Goal: Information Seeking & Learning: Check status

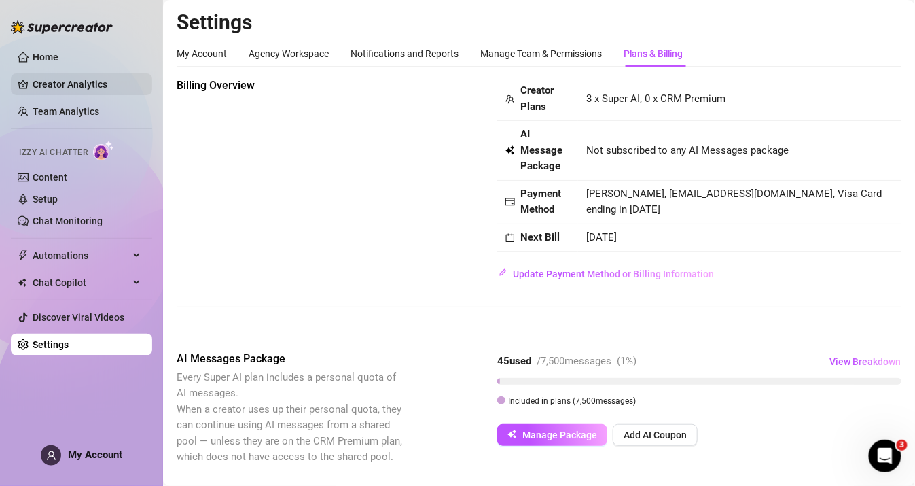
click at [60, 86] on link "Creator Analytics" at bounding box center [87, 84] width 109 height 22
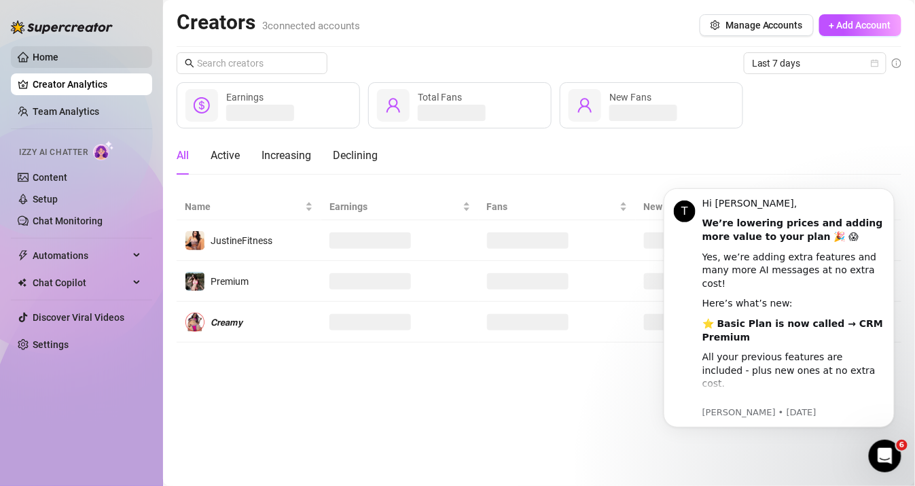
click at [50, 56] on link "Home" at bounding box center [46, 57] width 26 height 11
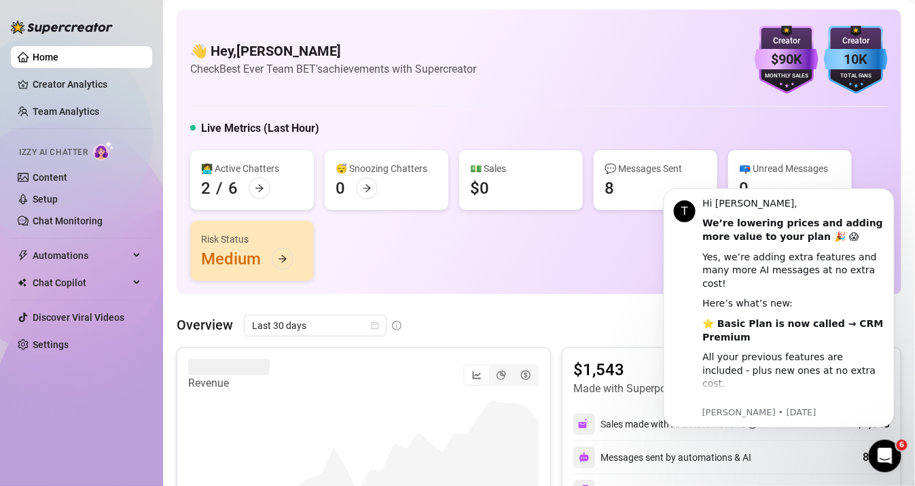
click at [50, 56] on link "Home" at bounding box center [46, 57] width 26 height 11
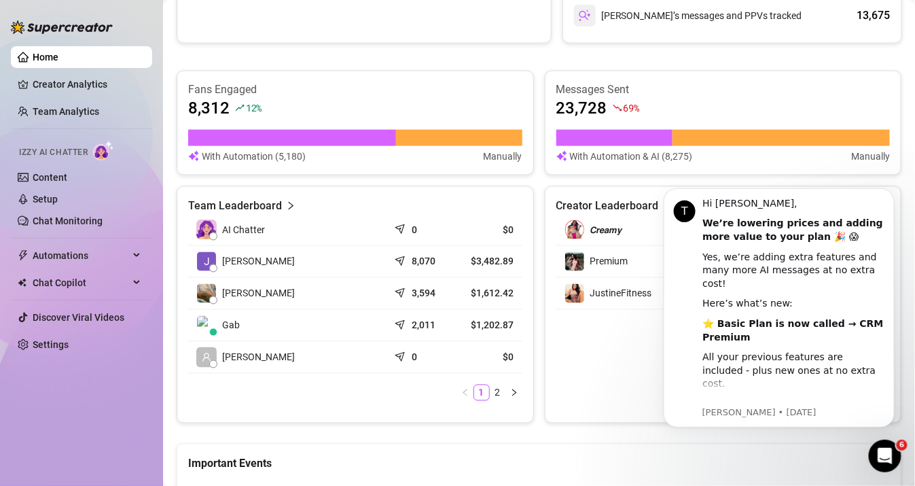
scroll to position [666, 0]
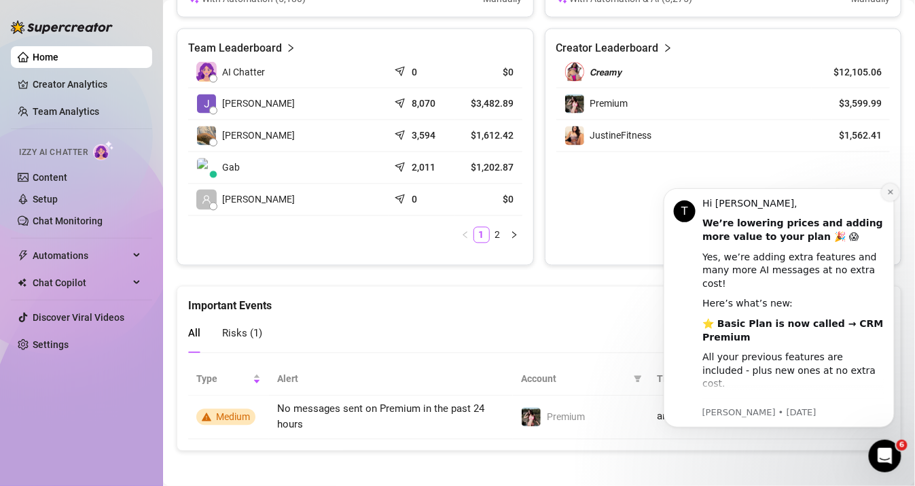
click at [888, 192] on icon "Dismiss notification" at bounding box center [889, 190] width 7 height 7
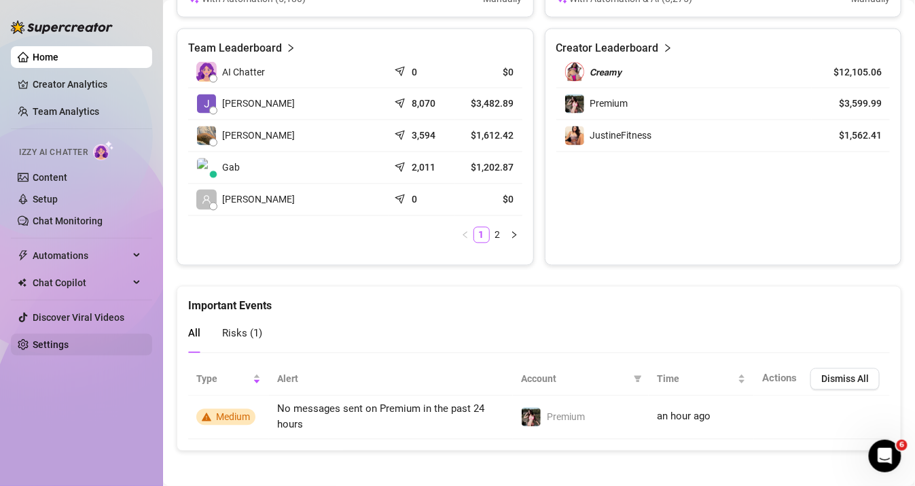
click at [54, 343] on link "Settings" at bounding box center [51, 344] width 36 height 11
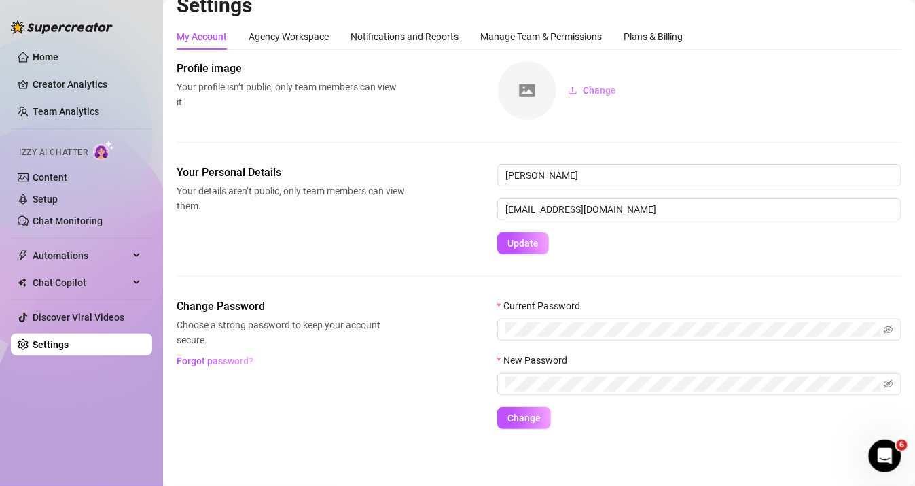
scroll to position [16, 0]
click at [526, 43] on div "Manage Team & Permissions" at bounding box center [541, 37] width 122 height 15
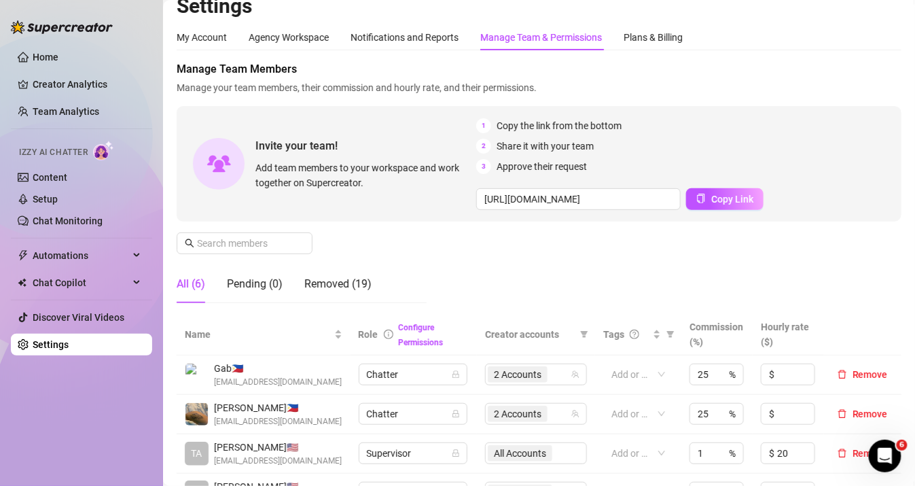
click at [245, 39] on div "My Account Agency Workspace Notifications and Reports Manage Team & Permissions…" at bounding box center [430, 37] width 506 height 26
click at [280, 30] on div "Agency Workspace" at bounding box center [289, 37] width 80 height 15
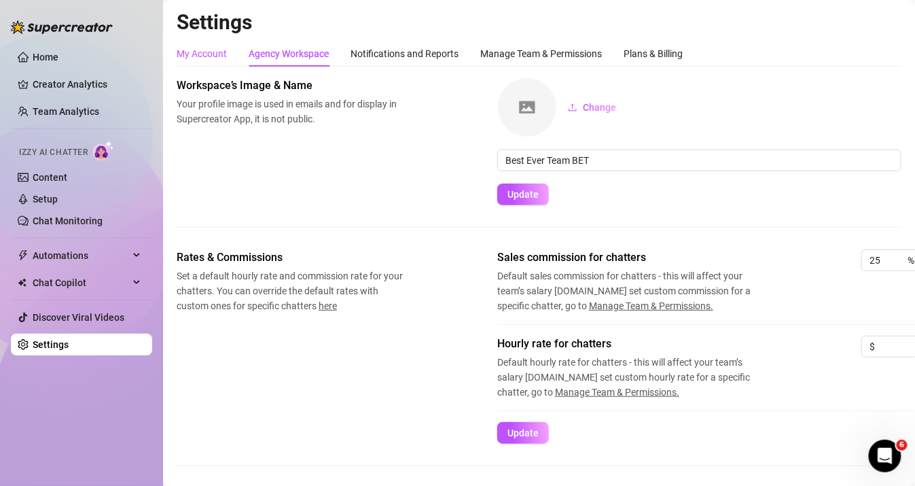
click at [192, 52] on div "My Account" at bounding box center [202, 53] width 50 height 15
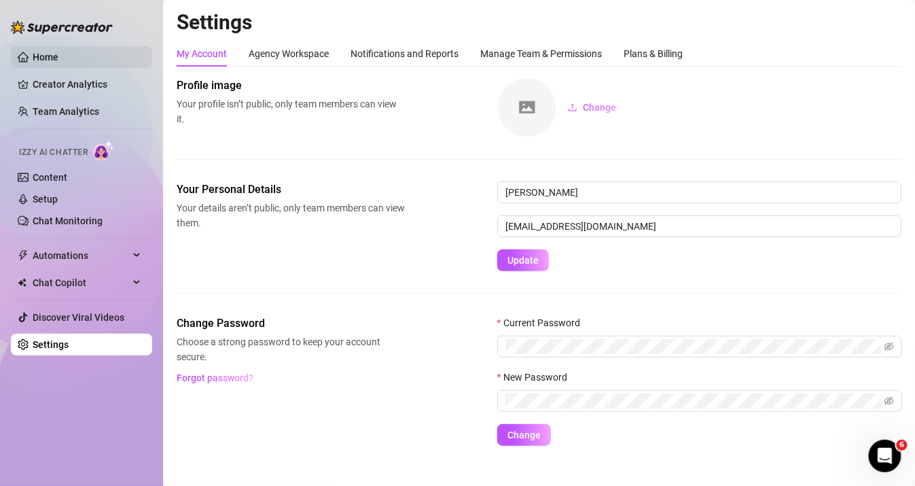
click at [52, 62] on link "Home" at bounding box center [46, 57] width 26 height 11
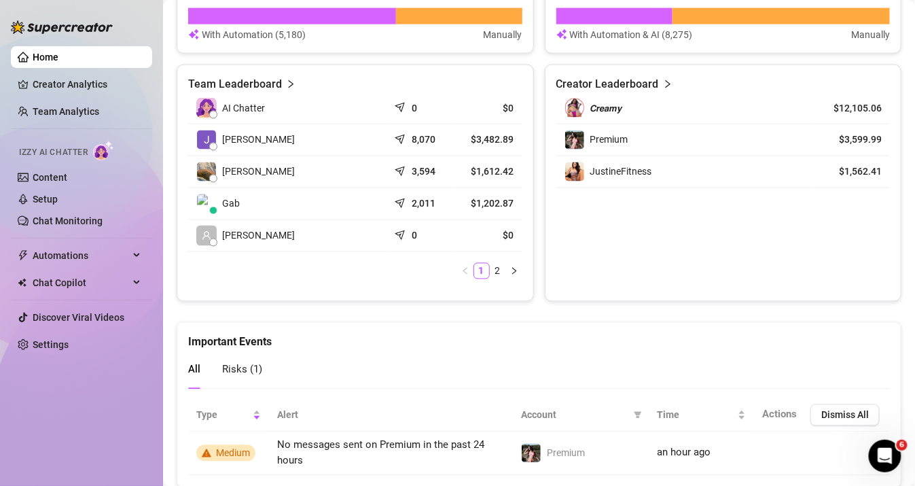
scroll to position [666, 0]
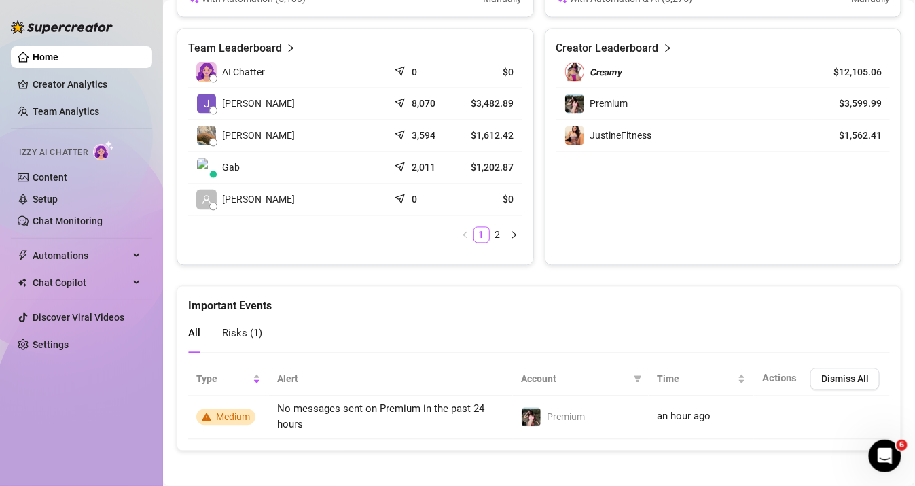
click at [602, 40] on article "Creator Leaderboard" at bounding box center [607, 48] width 103 height 16
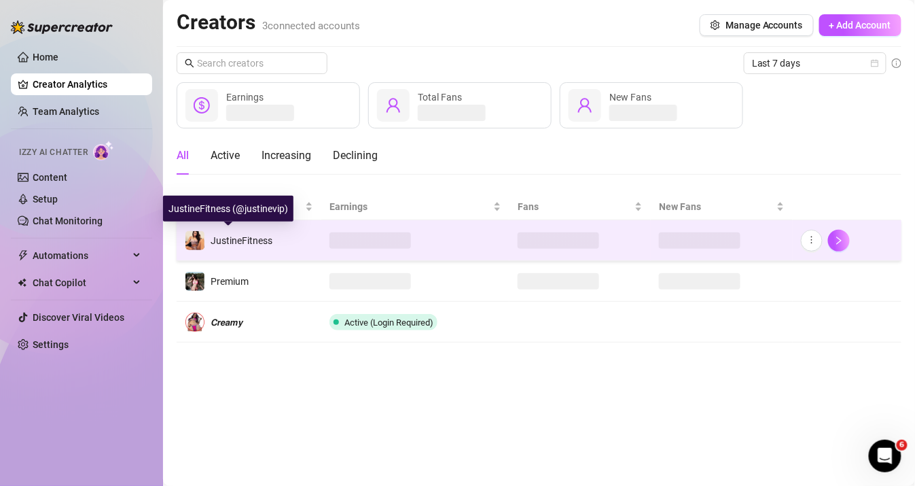
click at [245, 245] on div "JustineFitness" at bounding box center [242, 240] width 62 height 15
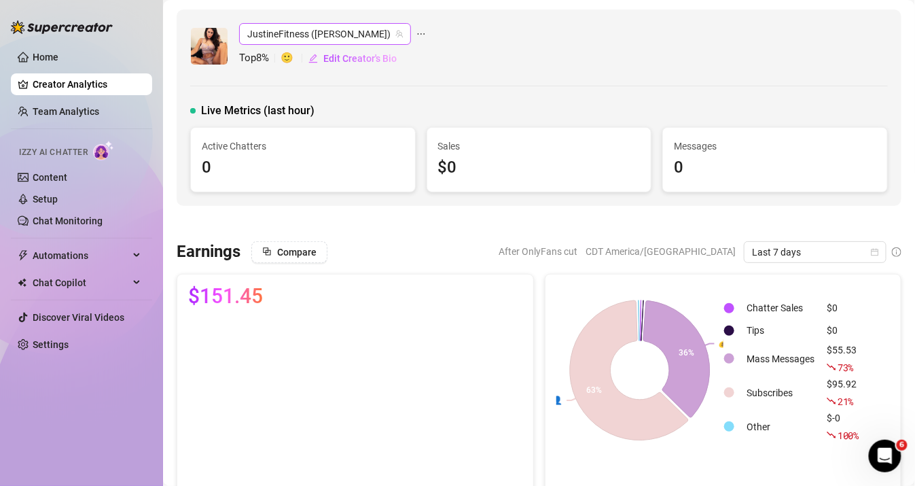
click at [298, 26] on span "JustineFitness ([PERSON_NAME])" at bounding box center [325, 34] width 156 height 20
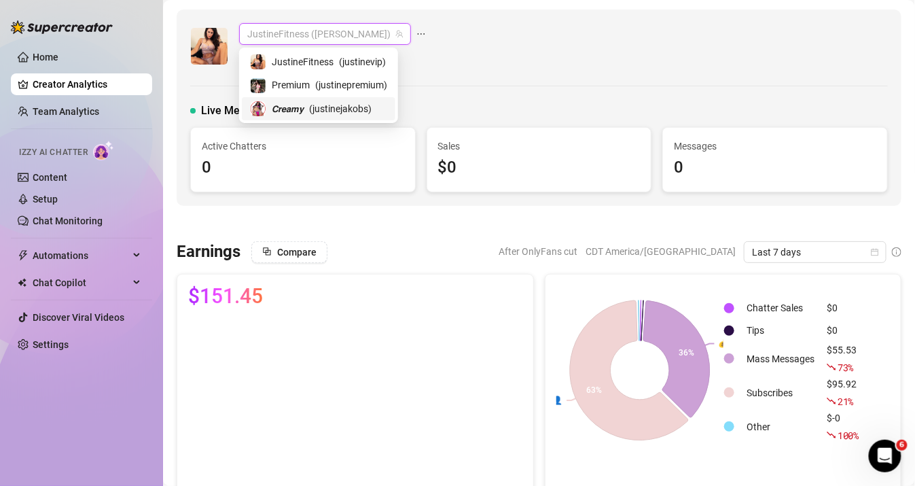
click at [309, 114] on span "( justinejakobs )" at bounding box center [340, 108] width 62 height 15
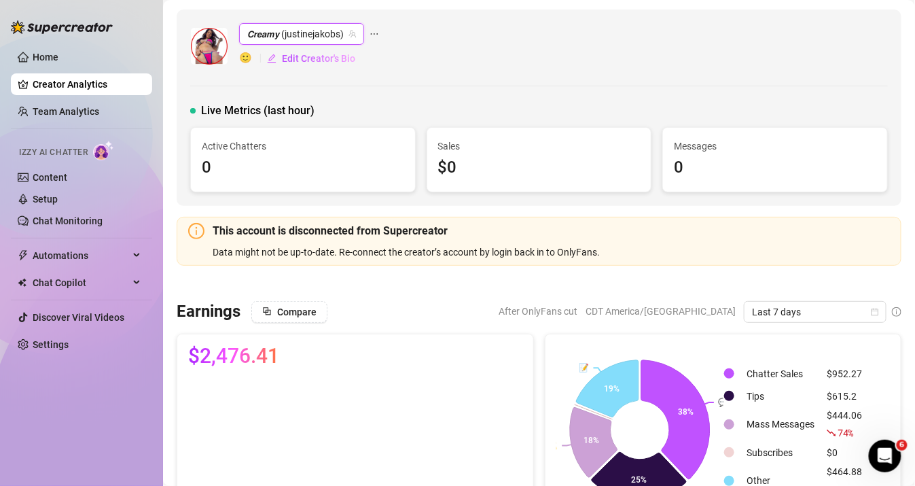
click at [302, 240] on div "This account is disconnected from Supercreator Data might not be up-to-date. Re…" at bounding box center [551, 241] width 677 height 37
click at [197, 242] on div "This account is disconnected from Supercreator Data might not be up-to-date. Re…" at bounding box center [539, 241] width 725 height 49
click at [196, 237] on icon "info-circle" at bounding box center [196, 231] width 16 height 16
click at [193, 234] on icon "info-circle" at bounding box center [196, 231] width 16 height 16
click at [194, 231] on icon "info-circle" at bounding box center [196, 231] width 16 height 16
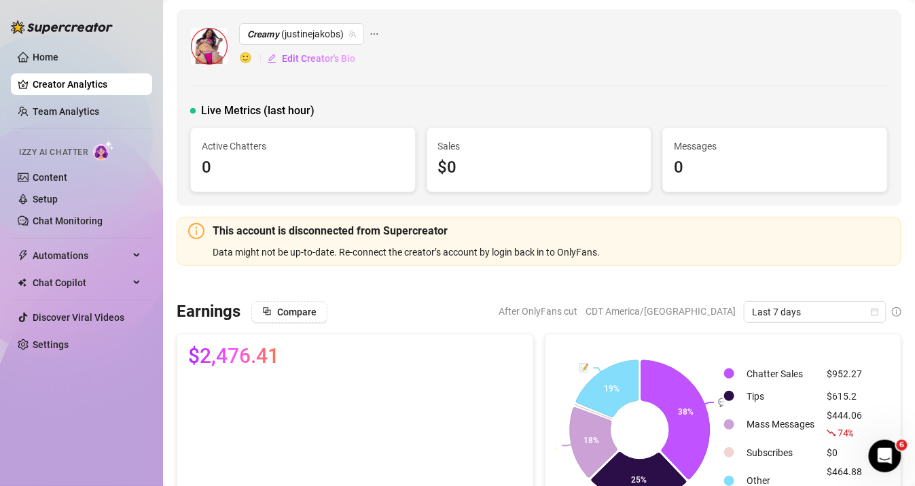
click at [386, 247] on div "Data might not be up-to-date. Re-connect the creator’s account by login back in…" at bounding box center [551, 252] width 677 height 15
click at [33, 62] on link "Home" at bounding box center [46, 57] width 26 height 11
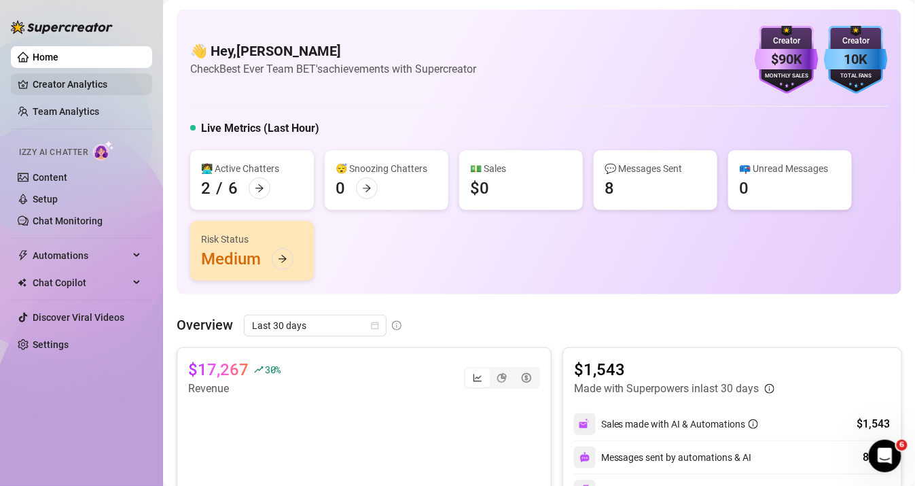
click at [61, 86] on link "Creator Analytics" at bounding box center [87, 84] width 109 height 22
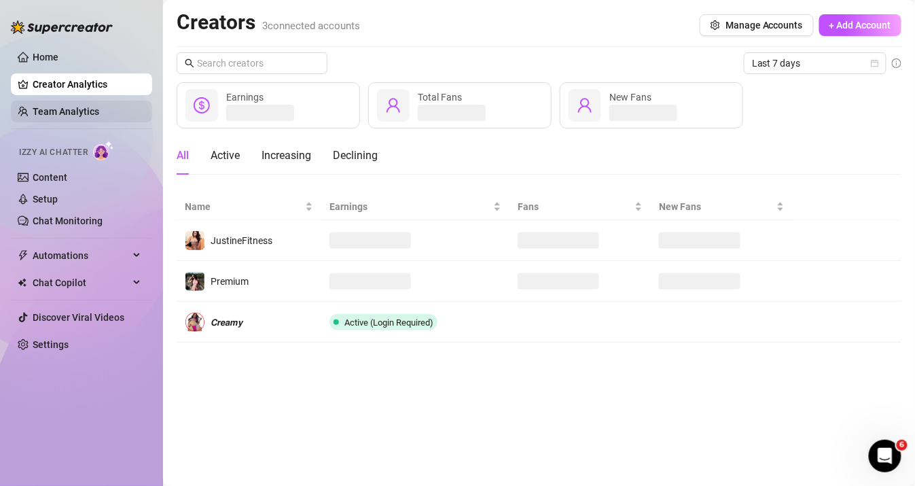
click at [62, 106] on link "Team Analytics" at bounding box center [66, 111] width 67 height 11
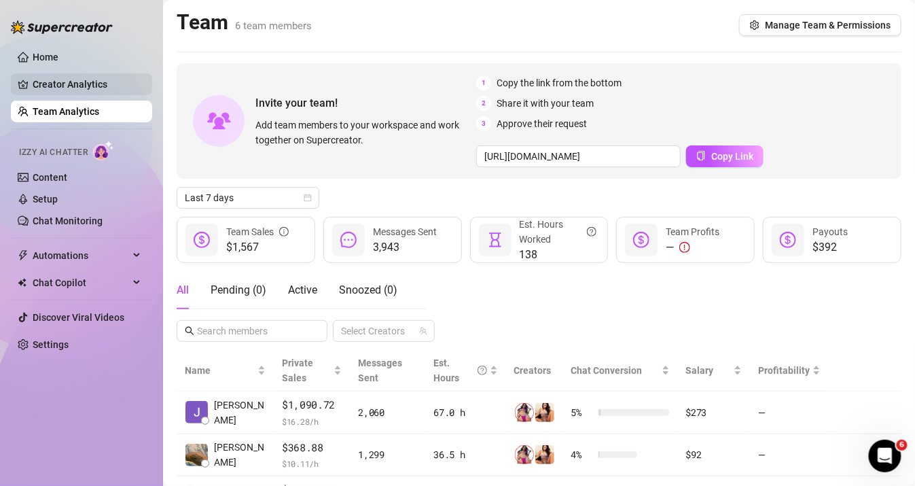
click at [66, 79] on link "Creator Analytics" at bounding box center [87, 84] width 109 height 22
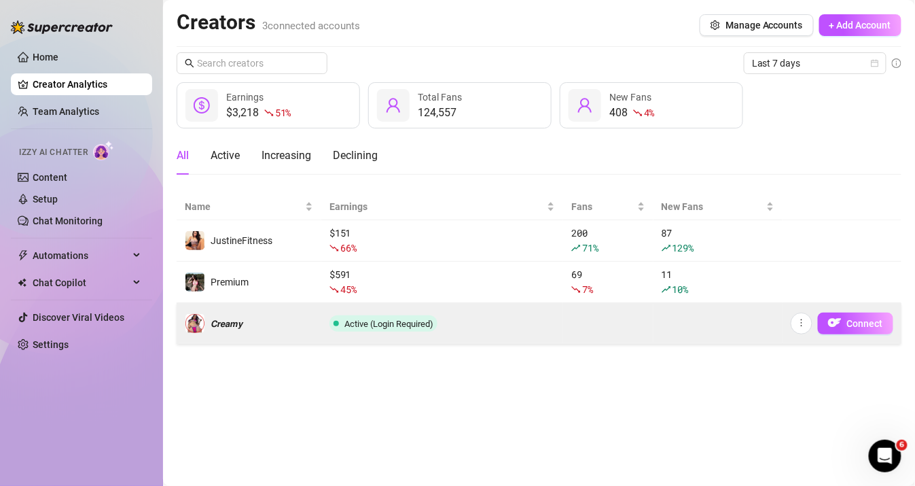
click at [356, 315] on span "Active (Login Required)" at bounding box center [383, 323] width 108 height 16
click at [839, 317] on img "button" at bounding box center [835, 323] width 14 height 14
